Goal: Information Seeking & Learning: Learn about a topic

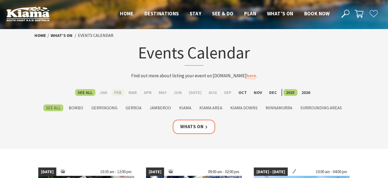
click at [119, 92] on label "Feb" at bounding box center [118, 92] width 13 height 7
click at [0, 0] on input "Feb" at bounding box center [0, 0] width 0 height 0
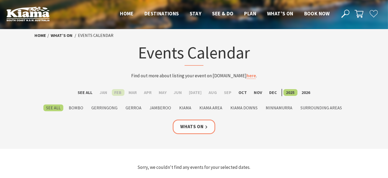
click at [121, 92] on label "Feb" at bounding box center [118, 92] width 13 height 7
click at [0, 0] on input "Feb" at bounding box center [0, 0] width 0 height 0
click at [305, 93] on label "2026" at bounding box center [306, 92] width 14 height 7
click at [0, 0] on input "2026" at bounding box center [0, 0] width 0 height 0
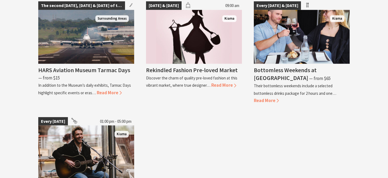
scroll to position [620, 0]
